Goal: Manage account settings

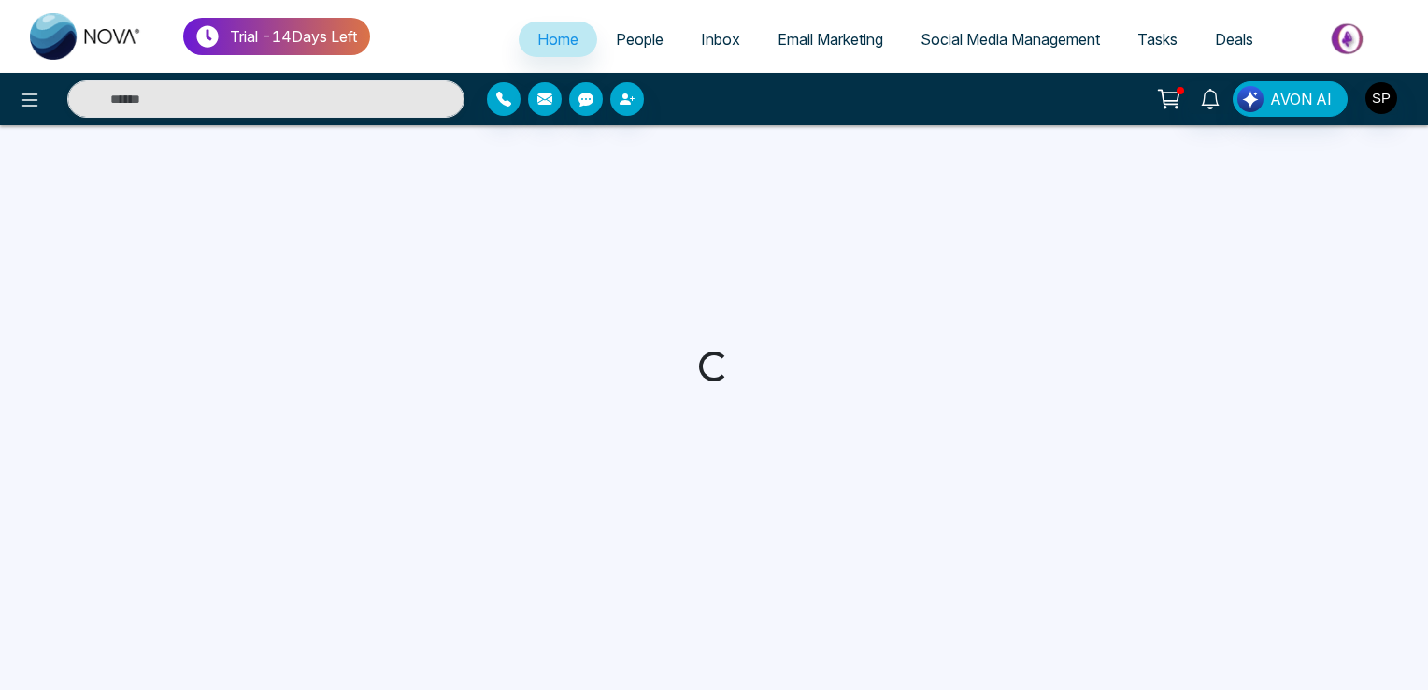
select select "*"
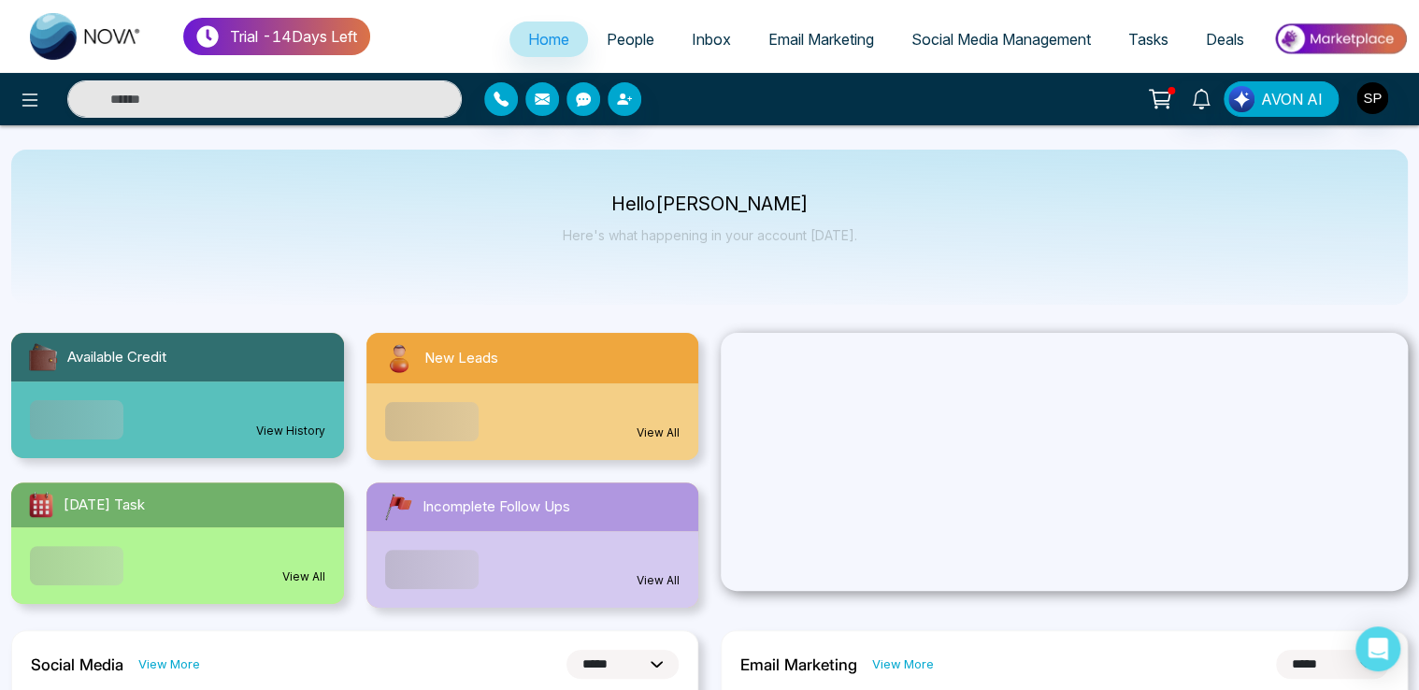
click at [269, 551] on div "View All" at bounding box center [177, 565] width 333 height 77
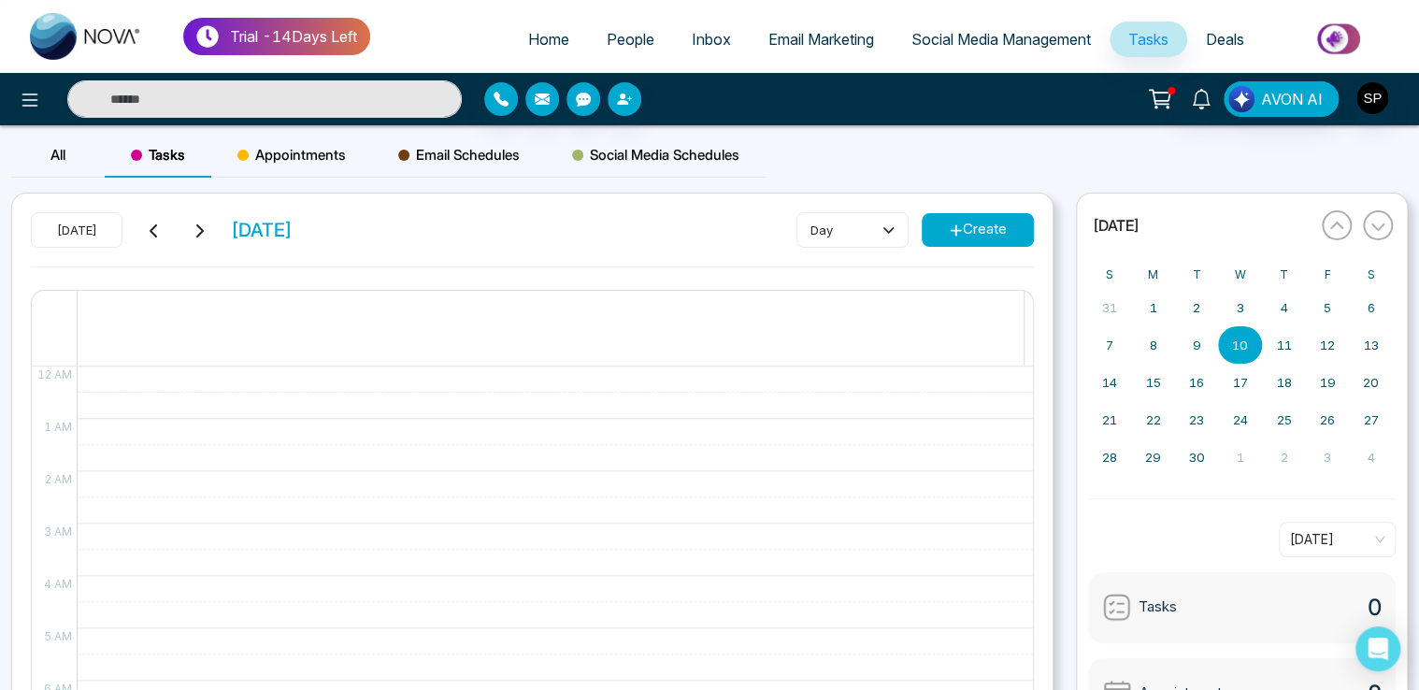
click at [543, 35] on span "Home" at bounding box center [548, 39] width 41 height 19
select select "*"
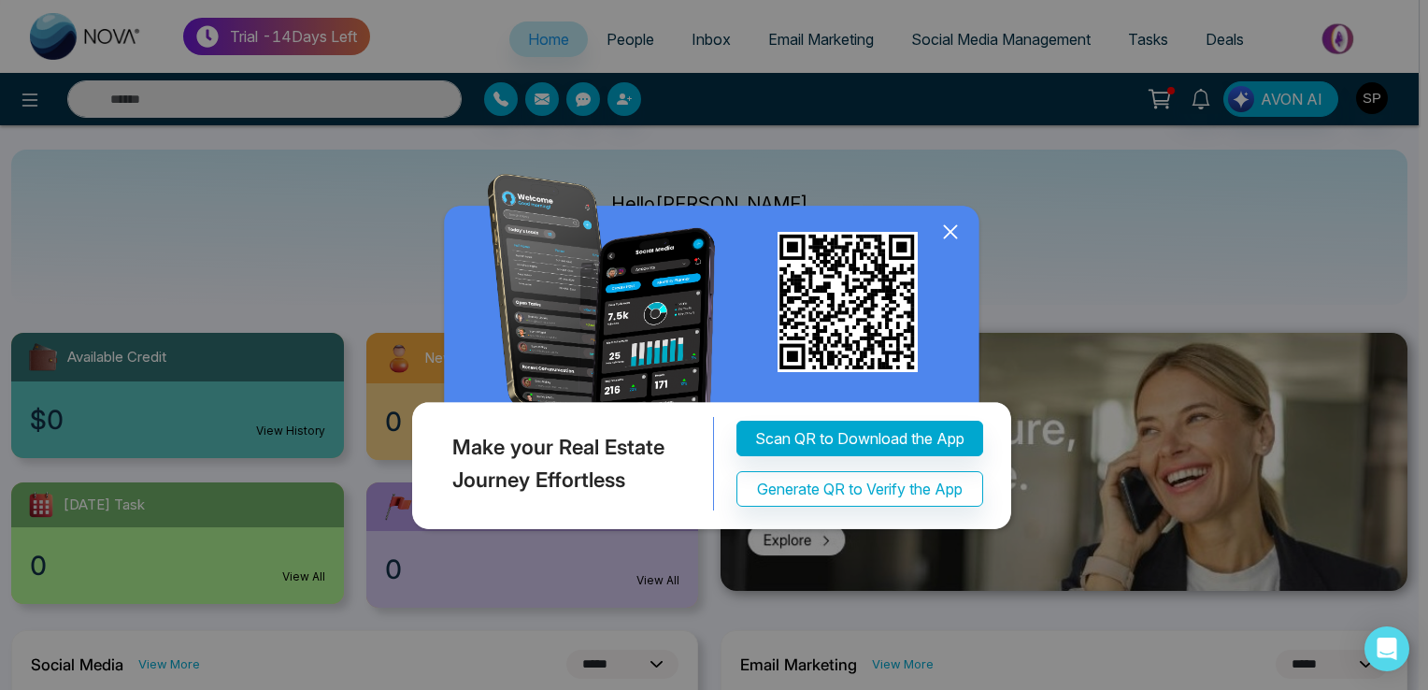
click at [957, 222] on icon at bounding box center [951, 232] width 28 height 28
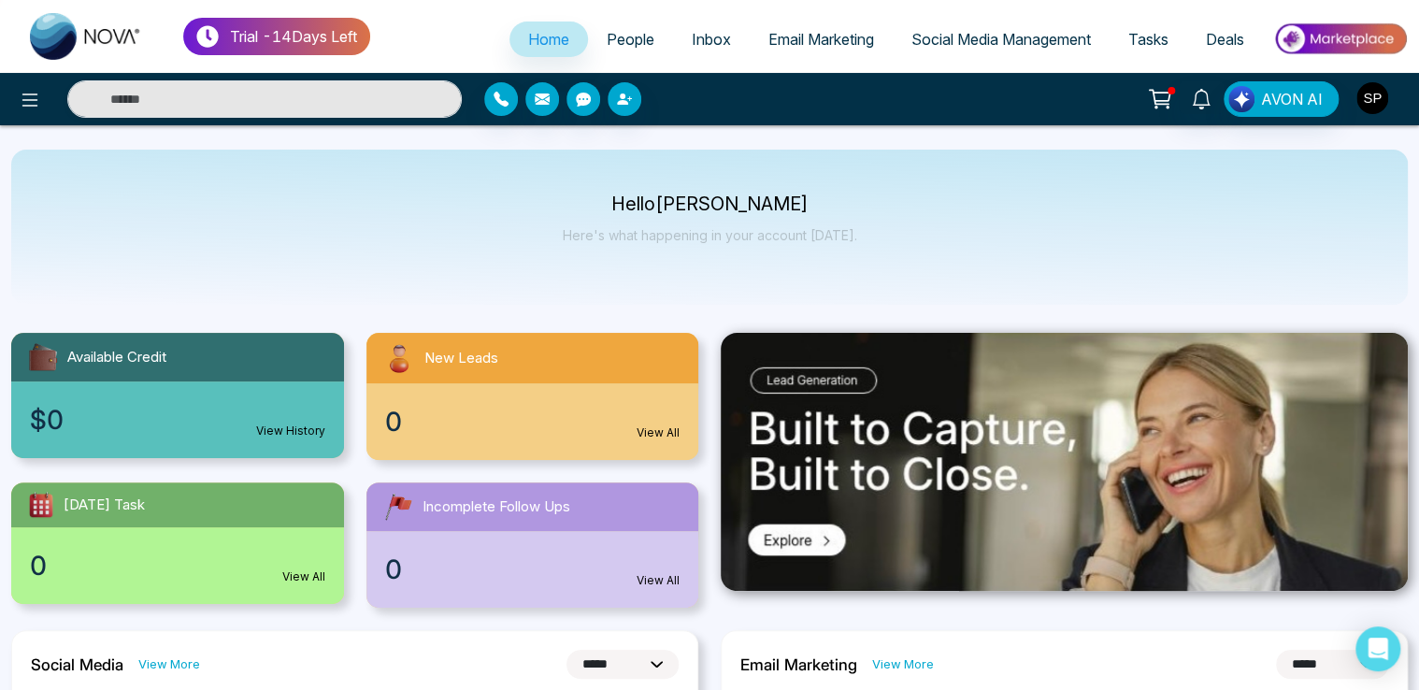
click at [1372, 92] on img "button" at bounding box center [1372, 98] width 32 height 32
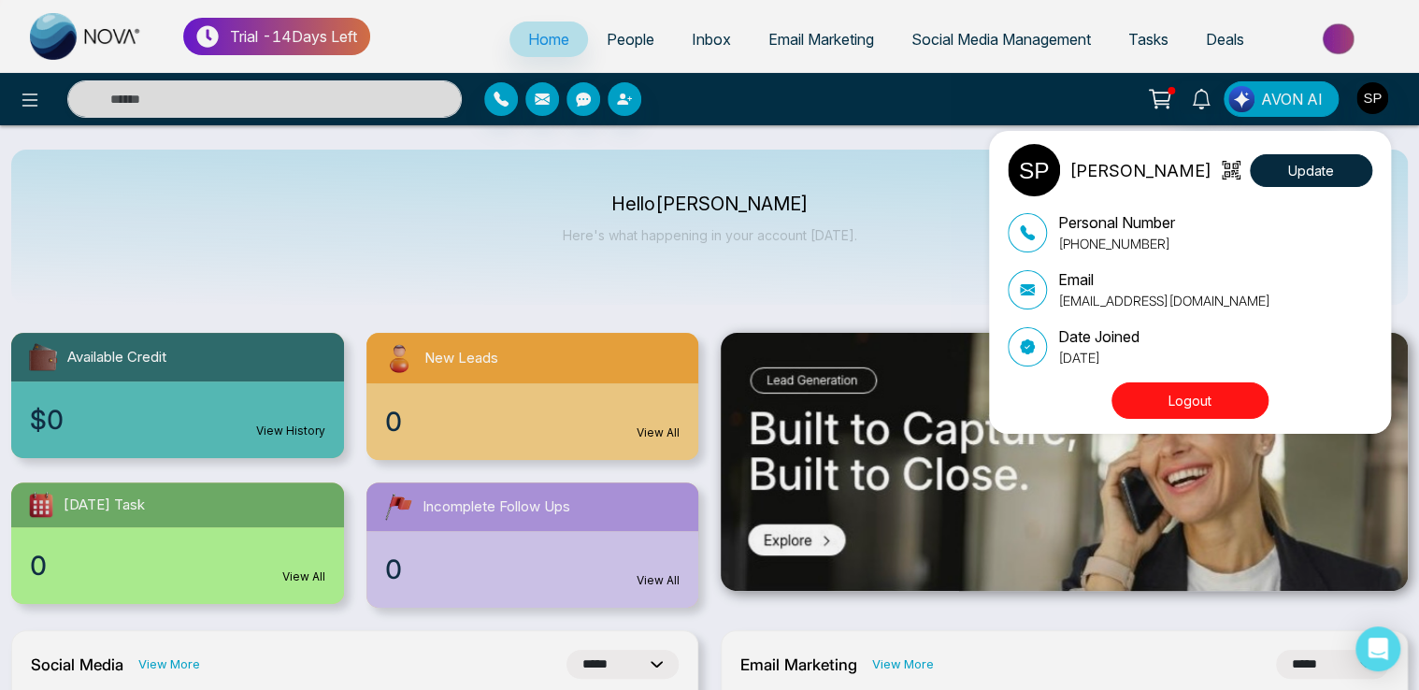
click at [864, 227] on div "[PERSON_NAME] Update Personal Number [PHONE_NUMBER] Email [EMAIL_ADDRESS][DOMAI…" at bounding box center [709, 345] width 1419 height 690
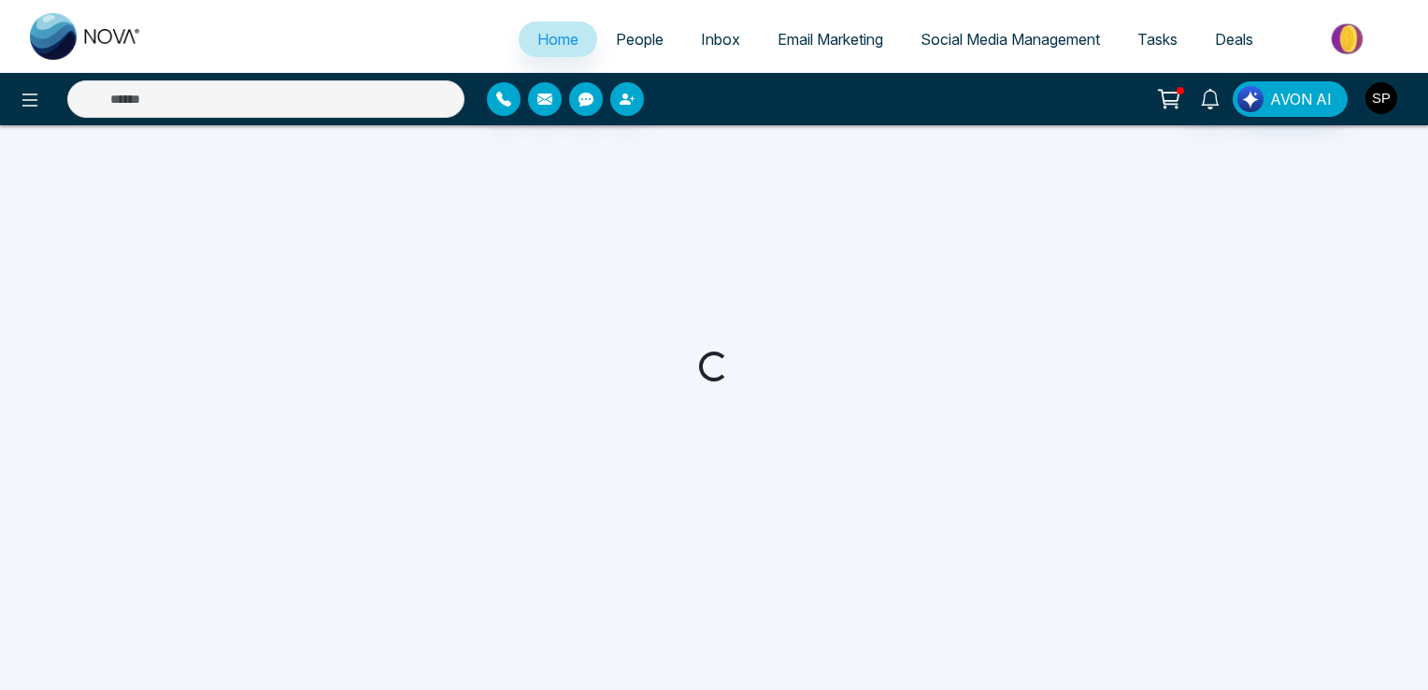
click at [1388, 99] on img "button" at bounding box center [1382, 98] width 32 height 32
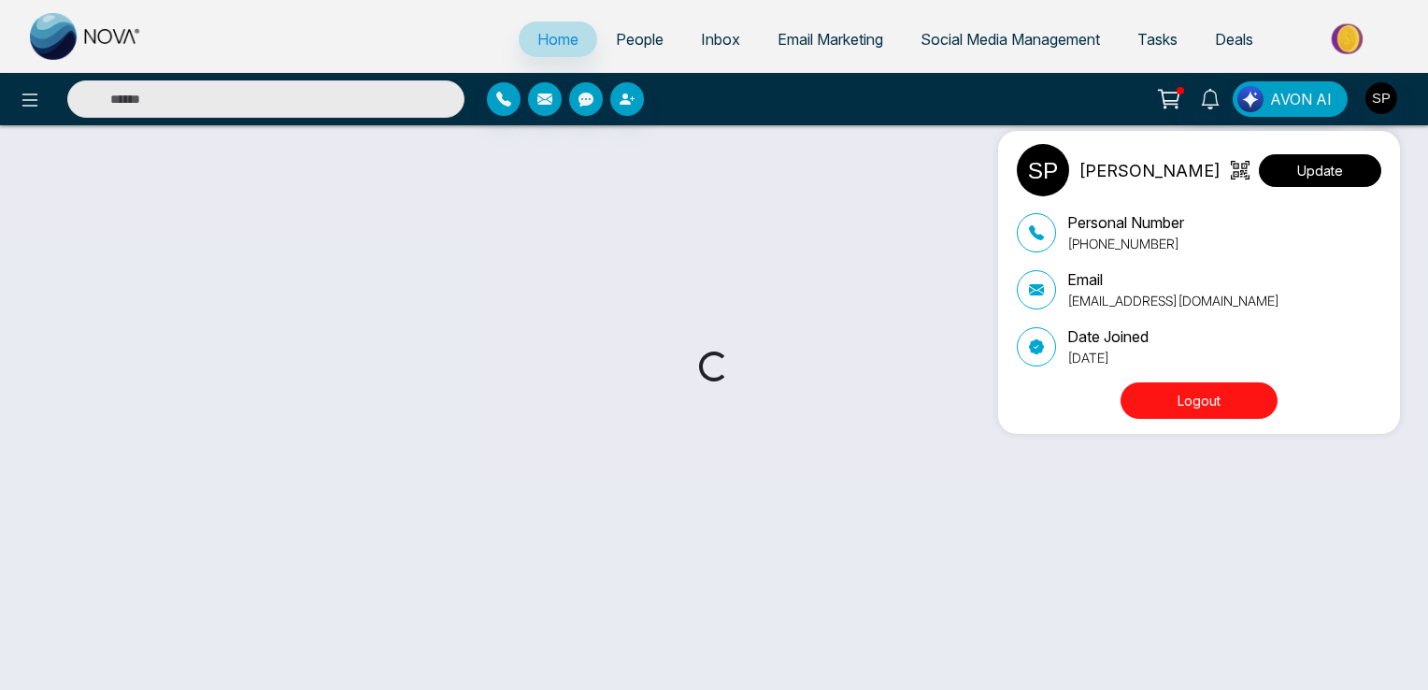
click at [1336, 160] on button "Update" at bounding box center [1320, 170] width 122 height 33
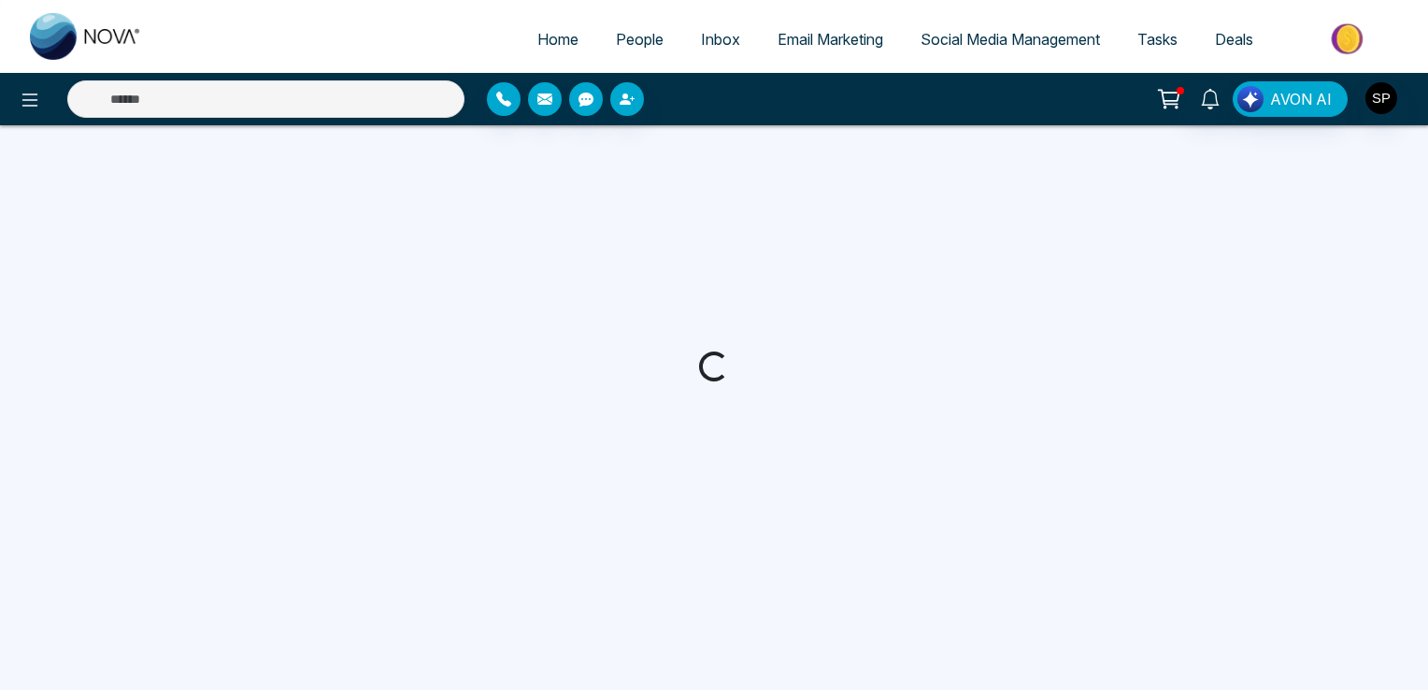
select select "***"
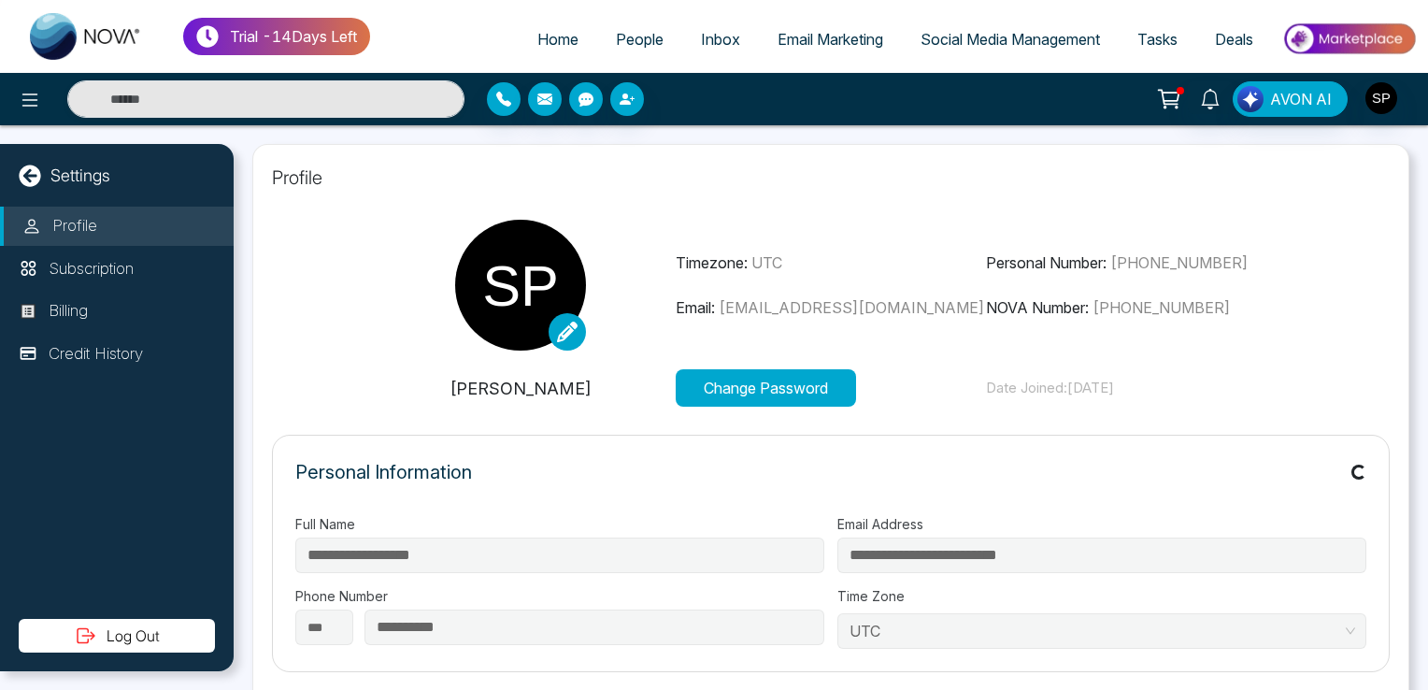
type input "*****"
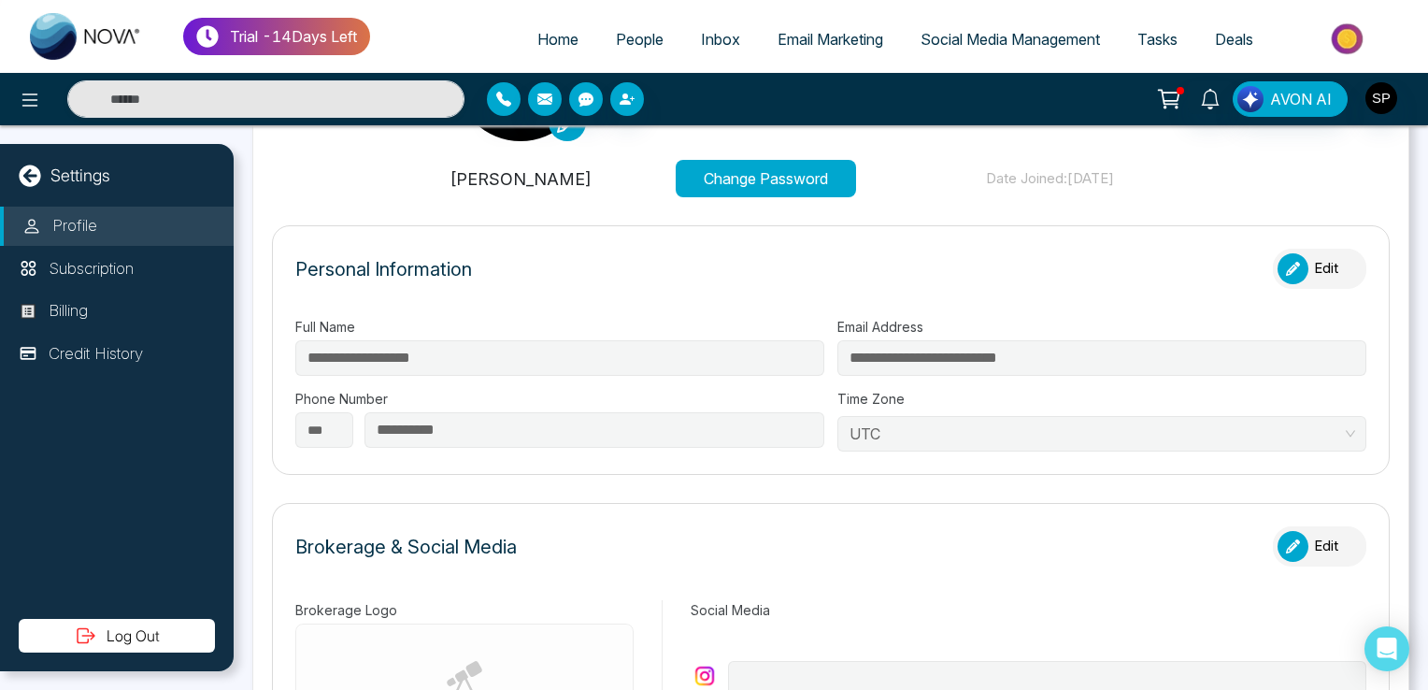
scroll to position [213, 0]
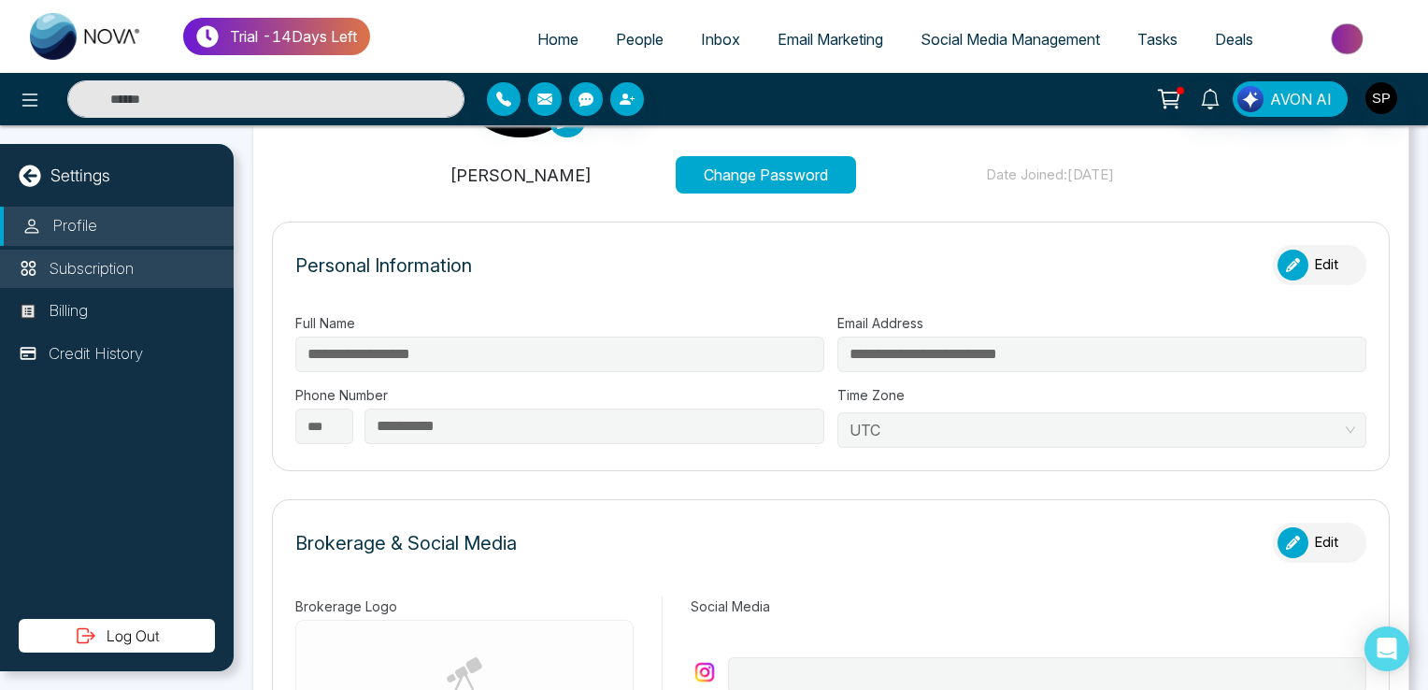
click at [174, 261] on li "Subscription" at bounding box center [117, 269] width 234 height 39
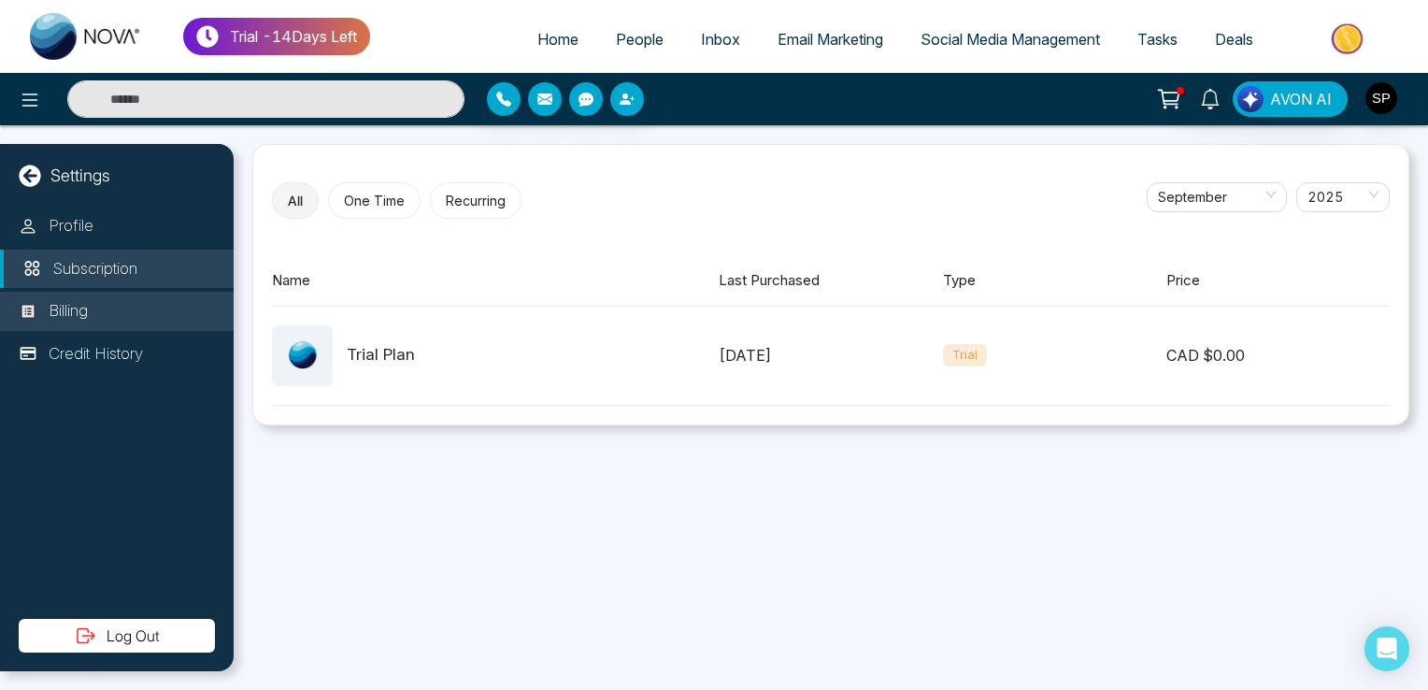
click at [99, 318] on li "Billing" at bounding box center [117, 311] width 234 height 39
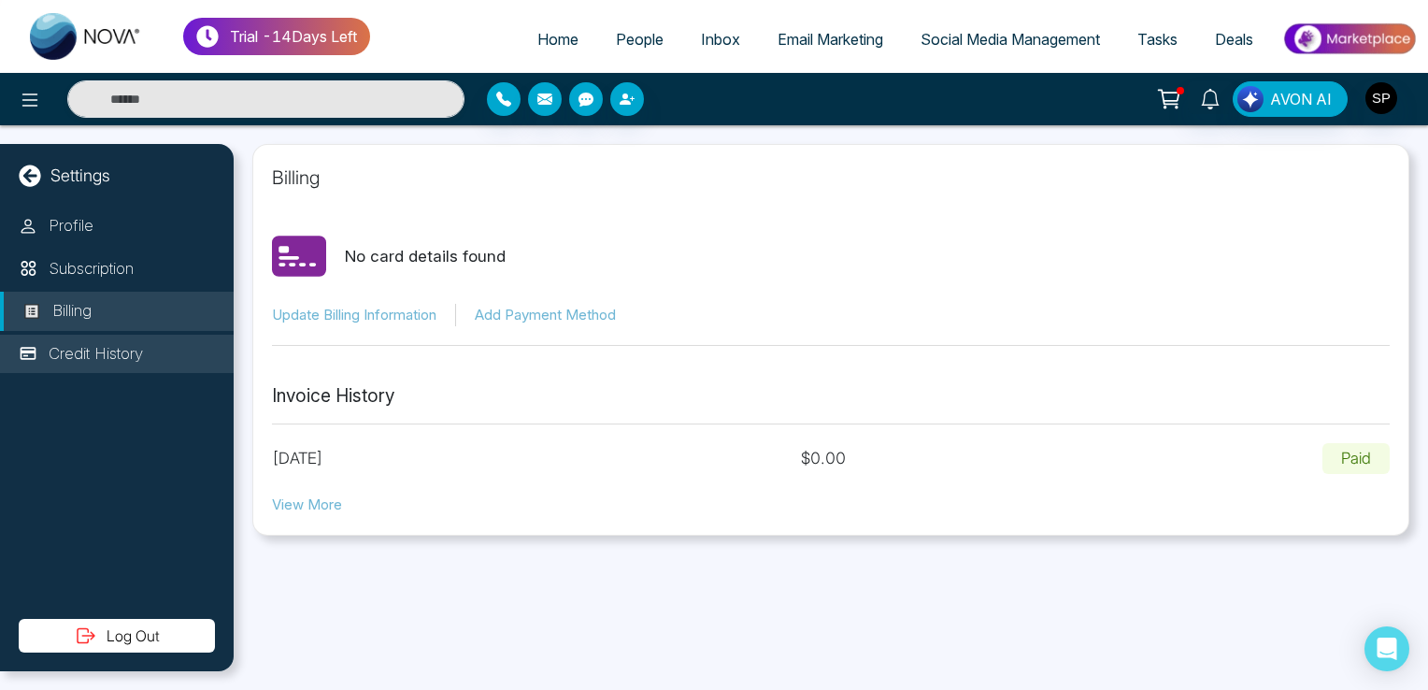
click at [101, 342] on p "Credit History" at bounding box center [96, 354] width 94 height 24
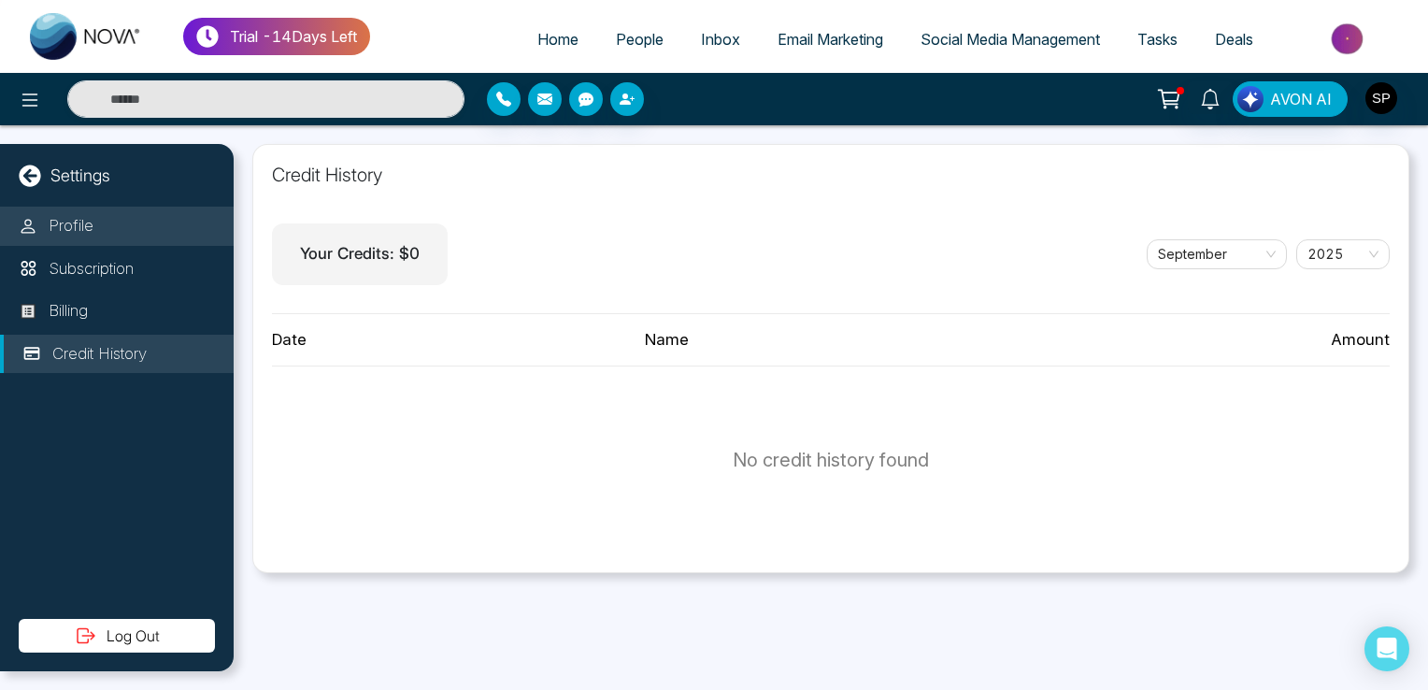
click at [135, 227] on li "Profile" at bounding box center [117, 226] width 234 height 39
select select "***"
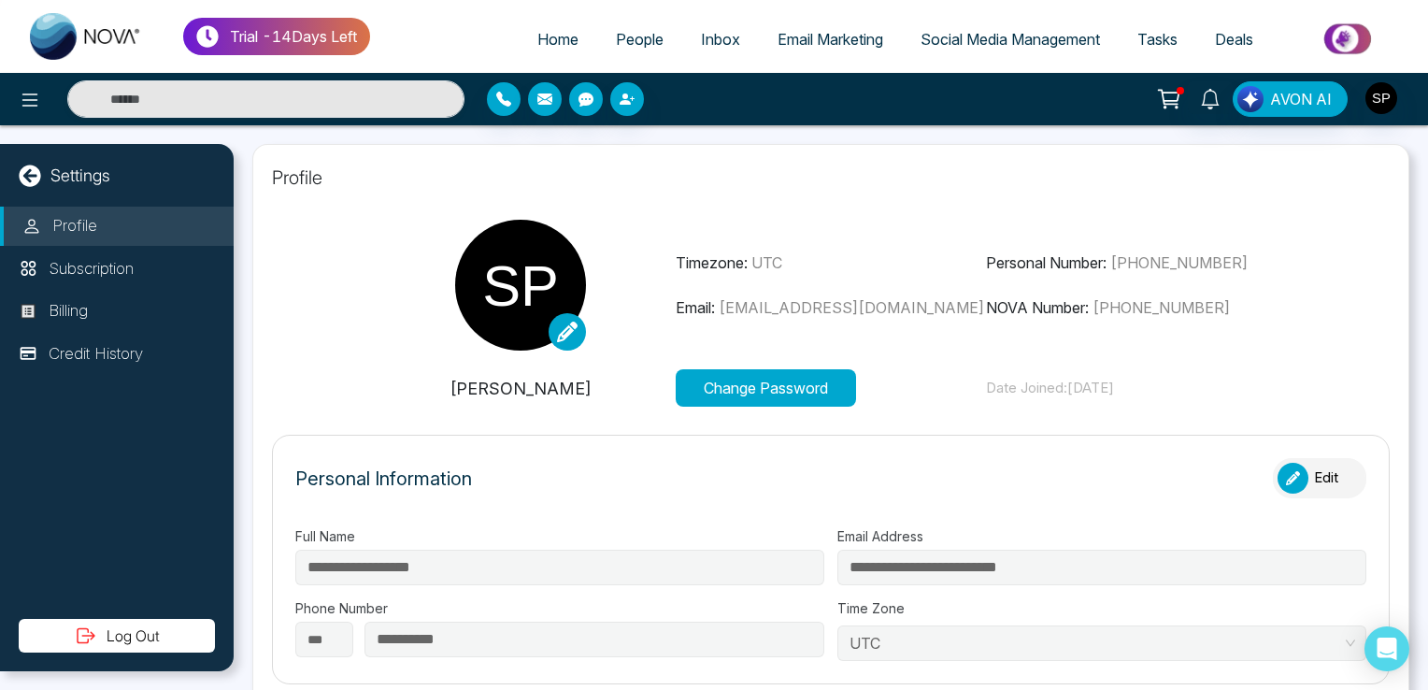
type input "*****"
click at [1393, 95] on img "button" at bounding box center [1382, 98] width 32 height 32
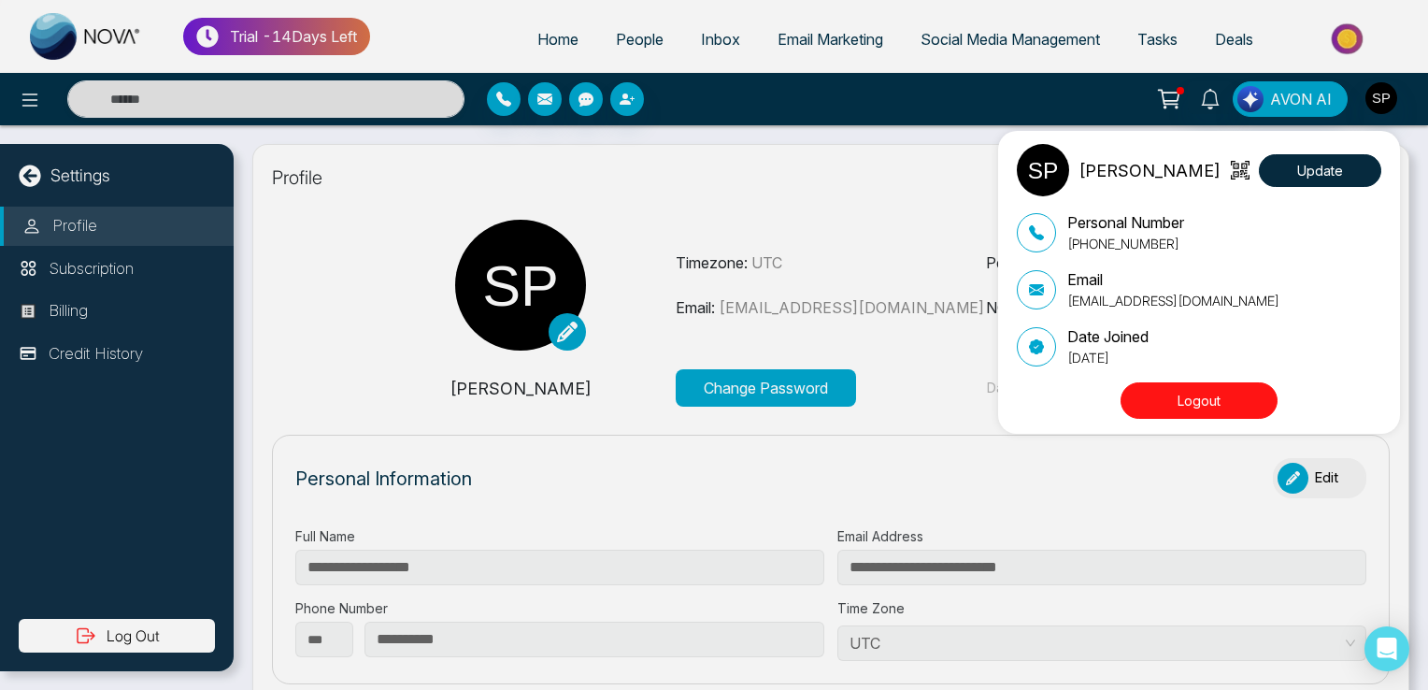
click at [541, 37] on div "[PERSON_NAME] Update Personal Number [PHONE_NUMBER] Email [EMAIL_ADDRESS][DOMAI…" at bounding box center [714, 345] width 1428 height 690
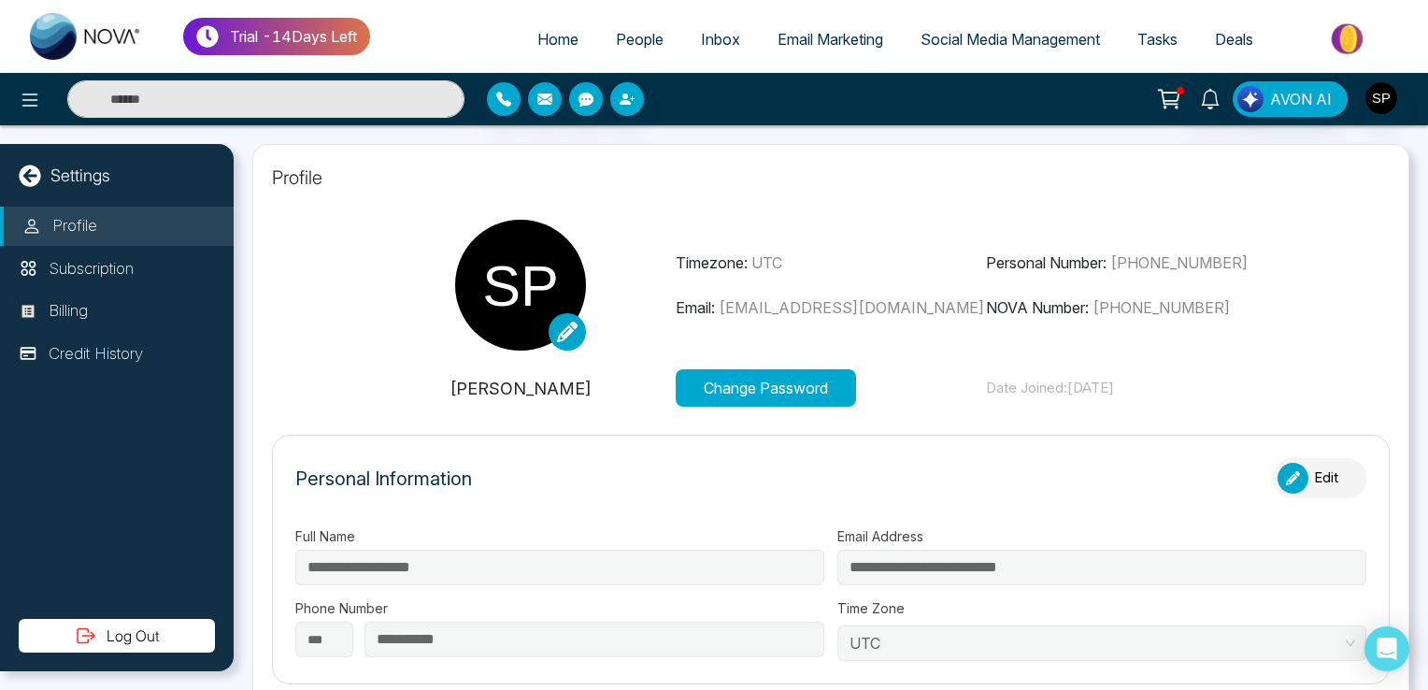
click at [541, 37] on span "Home" at bounding box center [557, 39] width 41 height 19
select select "*"
